Goal: Information Seeking & Learning: Find specific fact

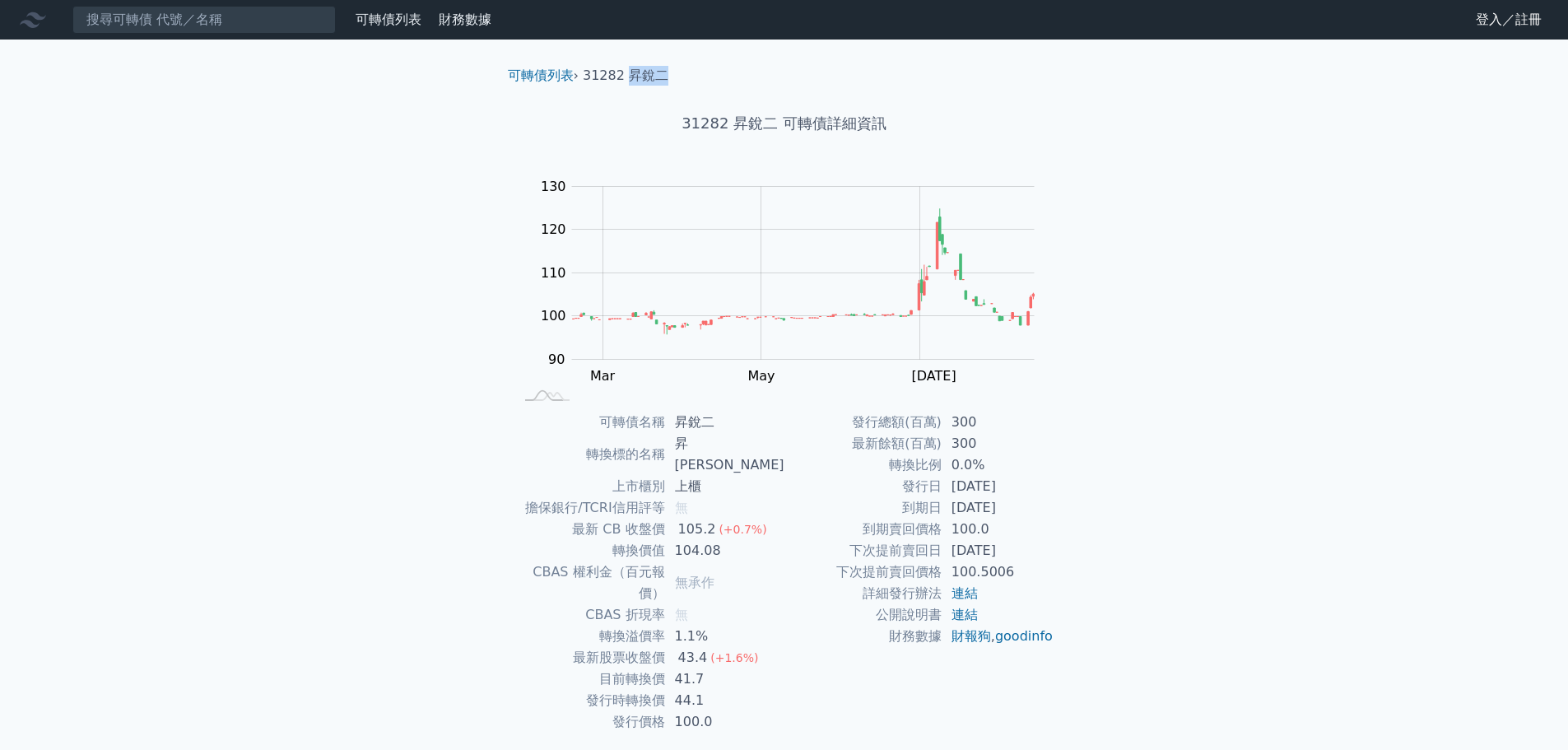
drag, startPoint x: 663, startPoint y: 74, endPoint x: 627, endPoint y: 74, distance: 36.0
click at [627, 74] on li "31282 昇銳二" at bounding box center [626, 76] width 85 height 20
copy li "昇銳二"
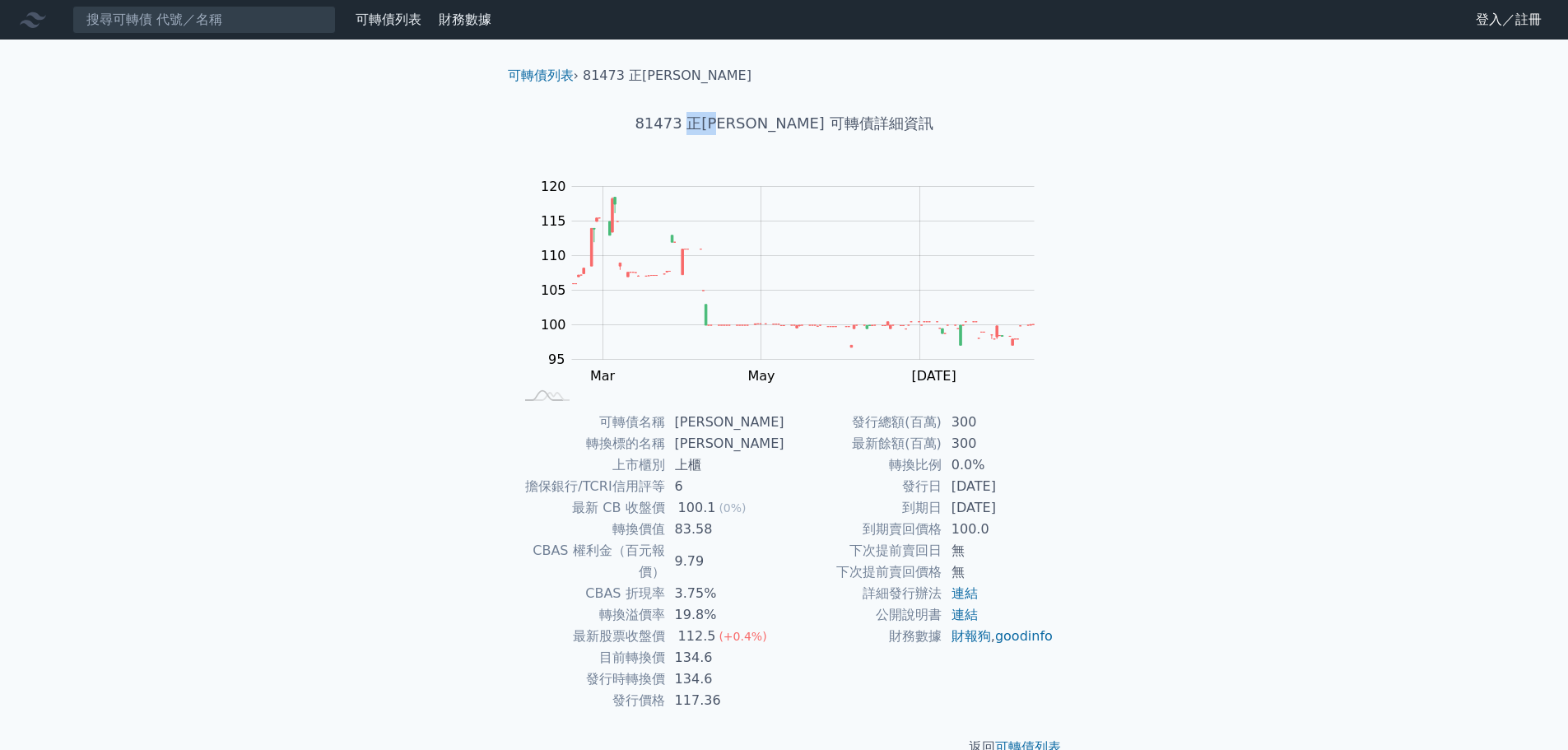
drag, startPoint x: 734, startPoint y: 122, endPoint x: 774, endPoint y: 121, distance: 40.0
click at [774, 121] on h1 "81473 正[PERSON_NAME] 可轉債詳細資訊" at bounding box center [785, 124] width 580 height 23
copy h1 "[PERSON_NAME]"
